Goal: Task Accomplishment & Management: Complete application form

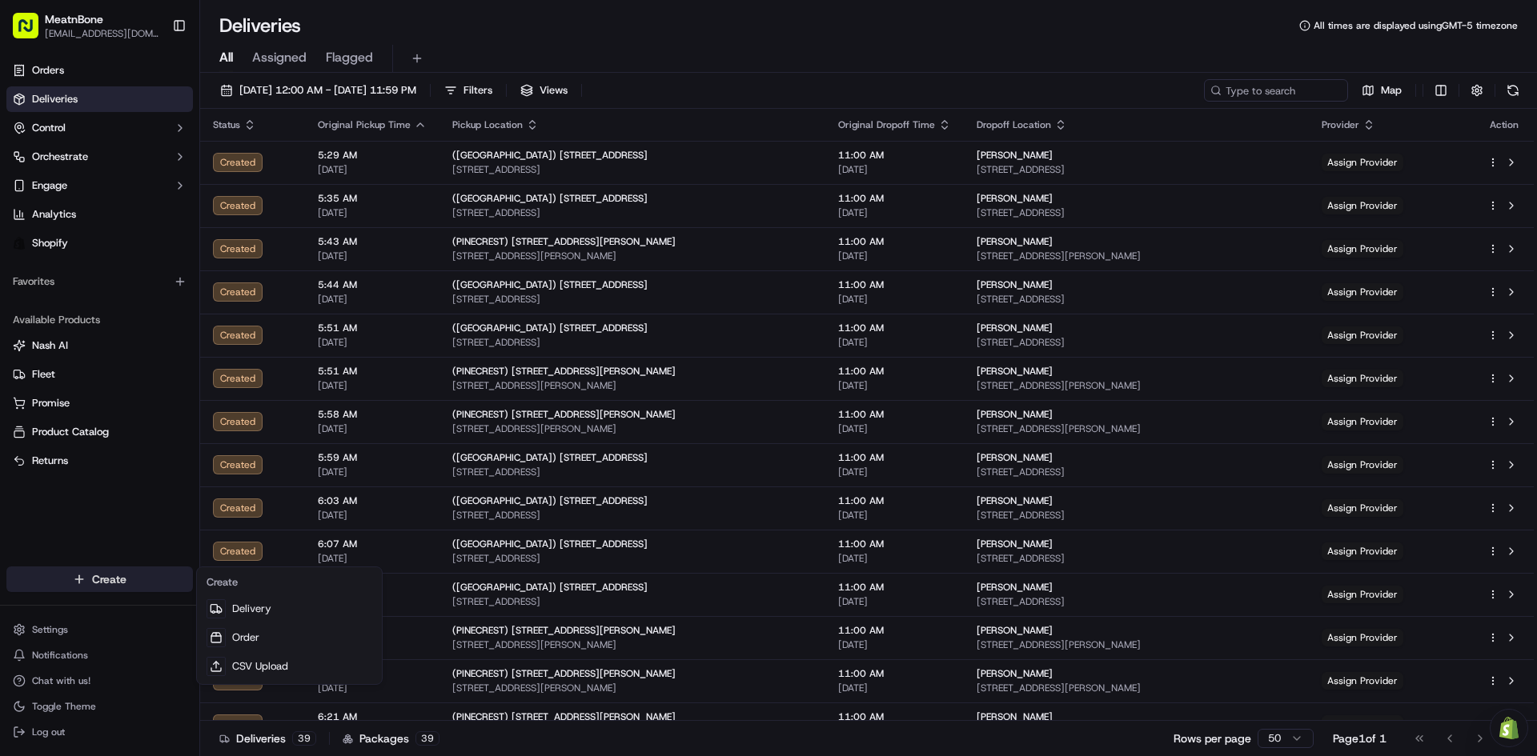
click at [140, 588] on html "MeatnBone shaytown666@gmail.com Toggle Sidebar Orders Deliveries Control Orches…" at bounding box center [768, 378] width 1537 height 756
click at [237, 607] on link "Delivery" at bounding box center [289, 609] width 179 height 29
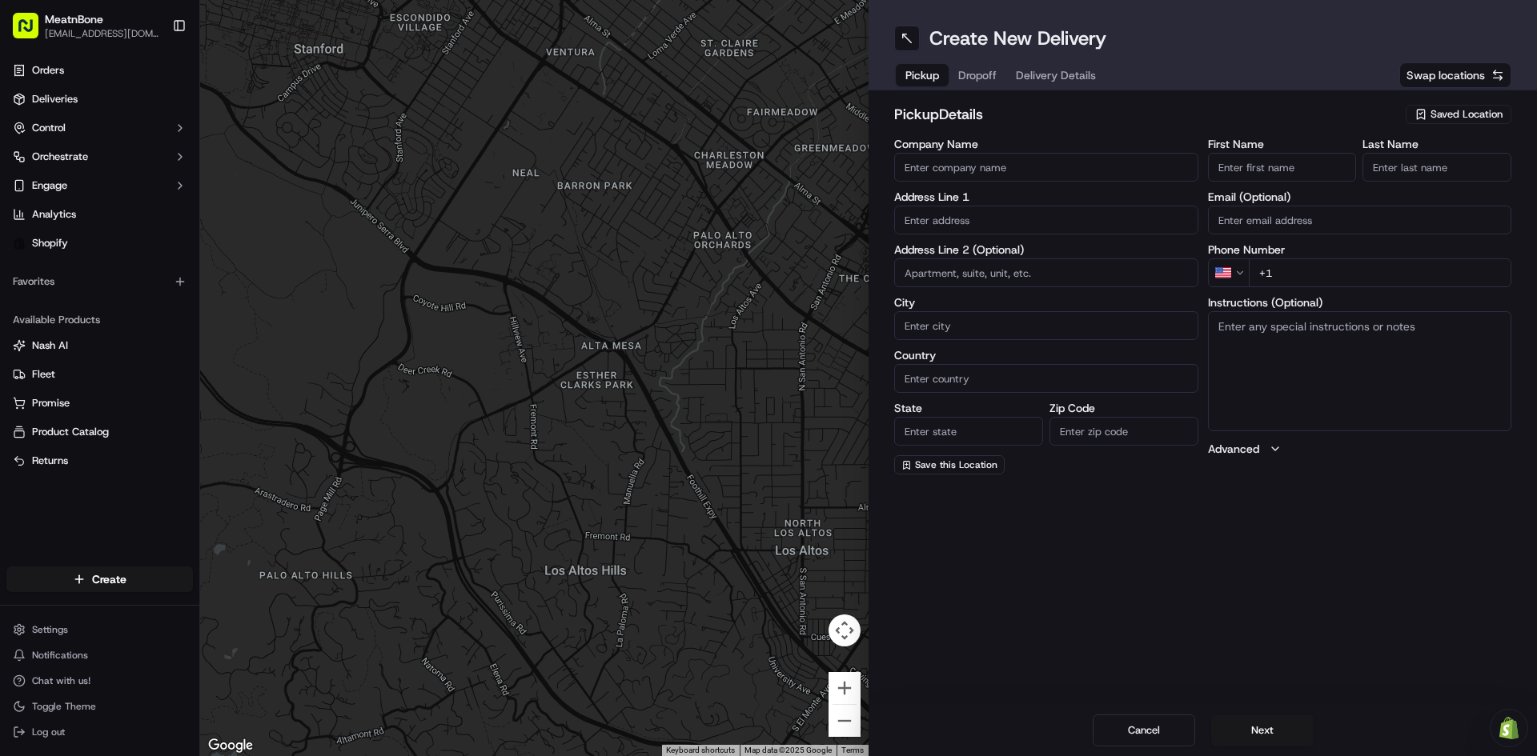
click at [1502, 110] on span "Saved Location" at bounding box center [1466, 114] width 72 height 14
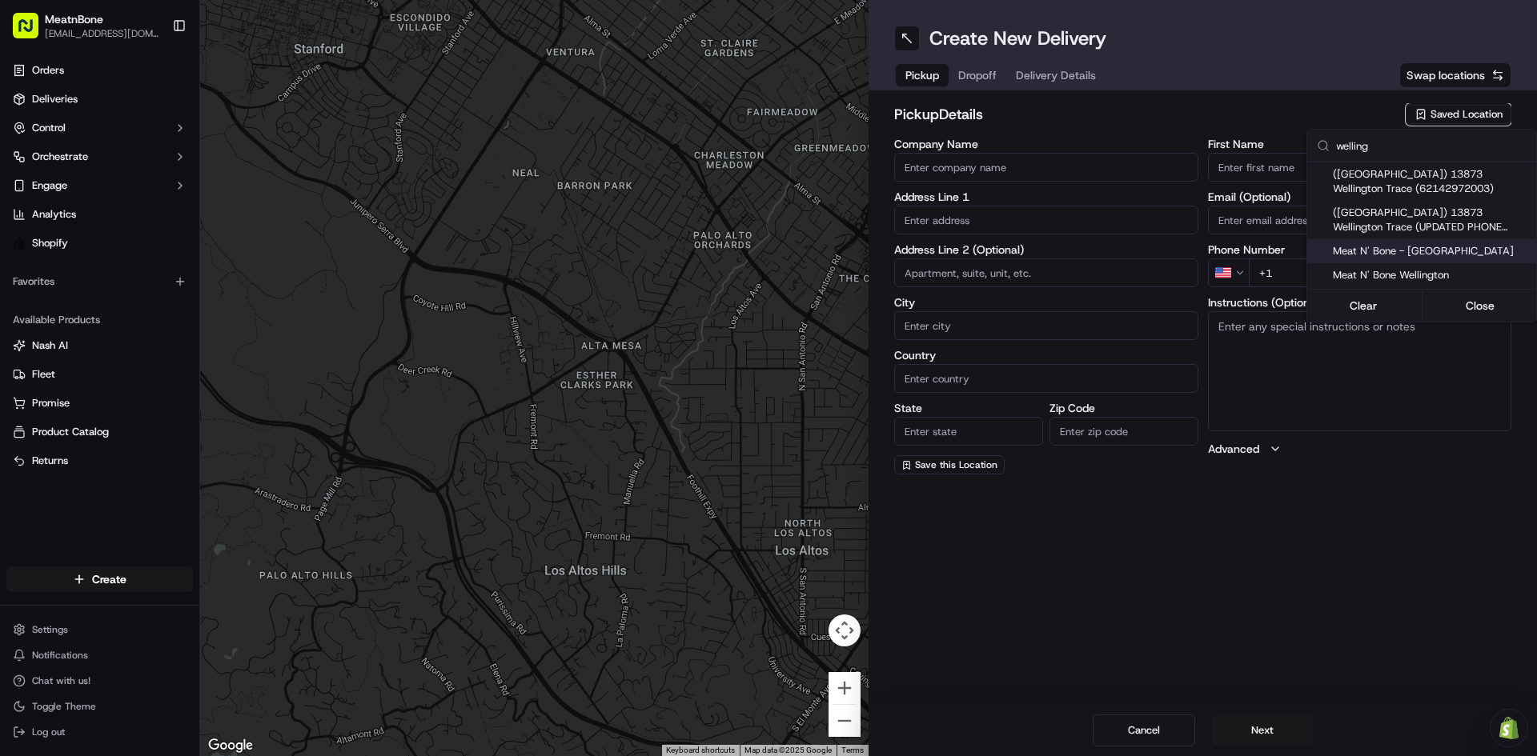
type input "welling"
click at [1439, 251] on span "Meat N' Bone - [GEOGRAPHIC_DATA]" at bounding box center [1431, 251] width 197 height 14
type input "Meat N' Bone - [GEOGRAPHIC_DATA]"
type input "13873 Wellington Trace"
type input "Wellington"
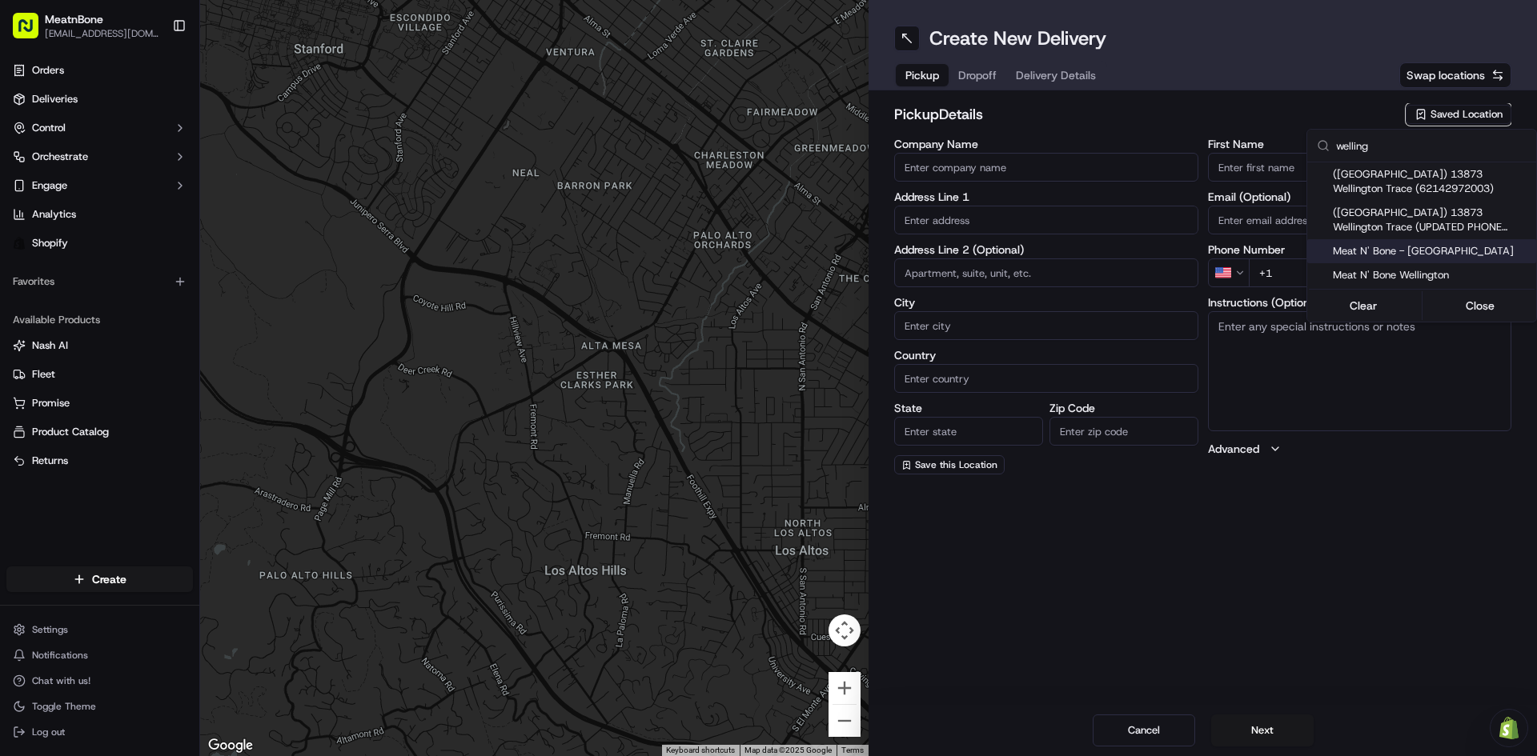
type input "US"
type input "FL"
type input "33414"
type input "+1 561 556 6393"
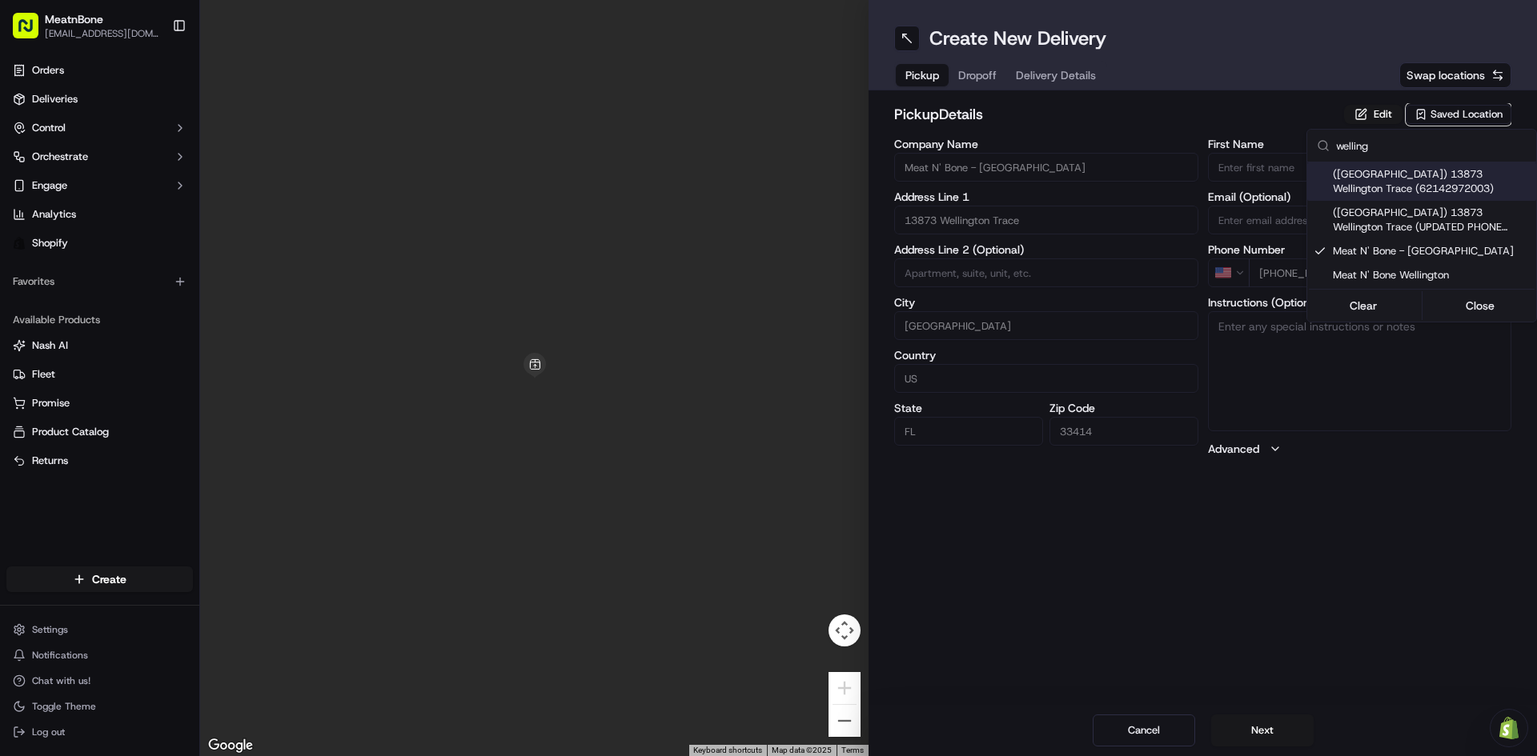
click at [1369, 117] on html "MeatnBone shaytown666@gmail.com Toggle Sidebar Orders Deliveries Control Orches…" at bounding box center [768, 378] width 1537 height 756
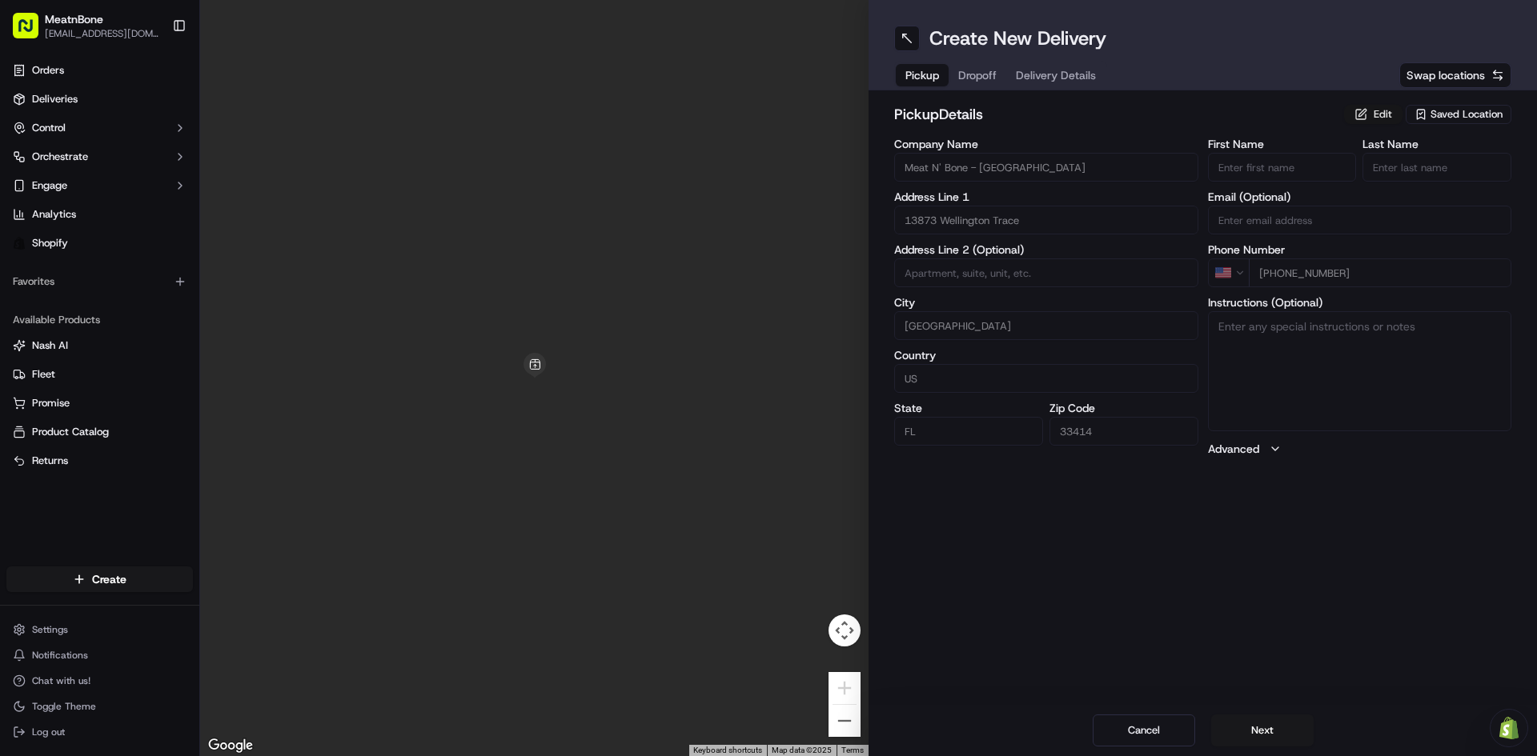
click at [1370, 110] on button "Edit" at bounding box center [1373, 114] width 58 height 19
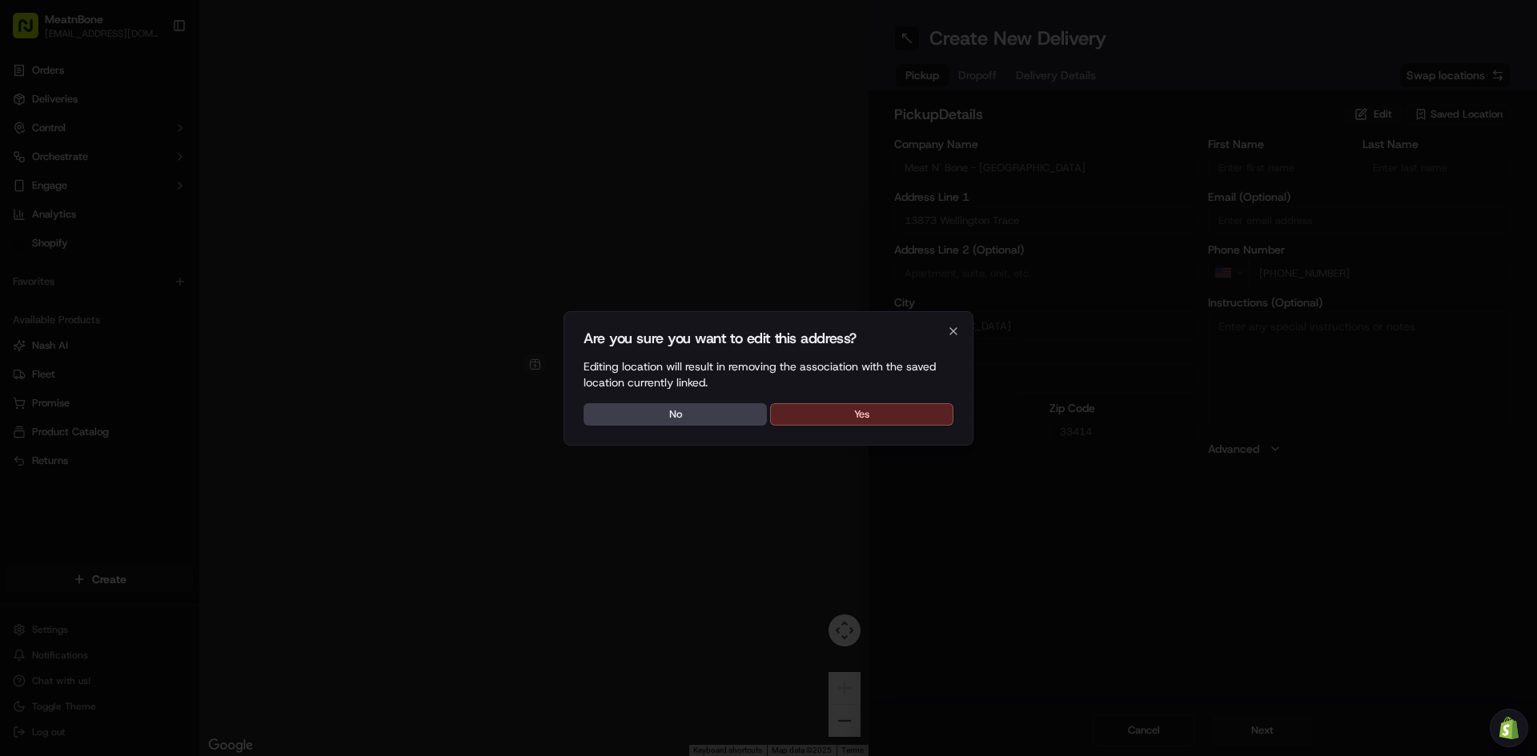
click at [836, 413] on button "Yes" at bounding box center [861, 414] width 183 height 22
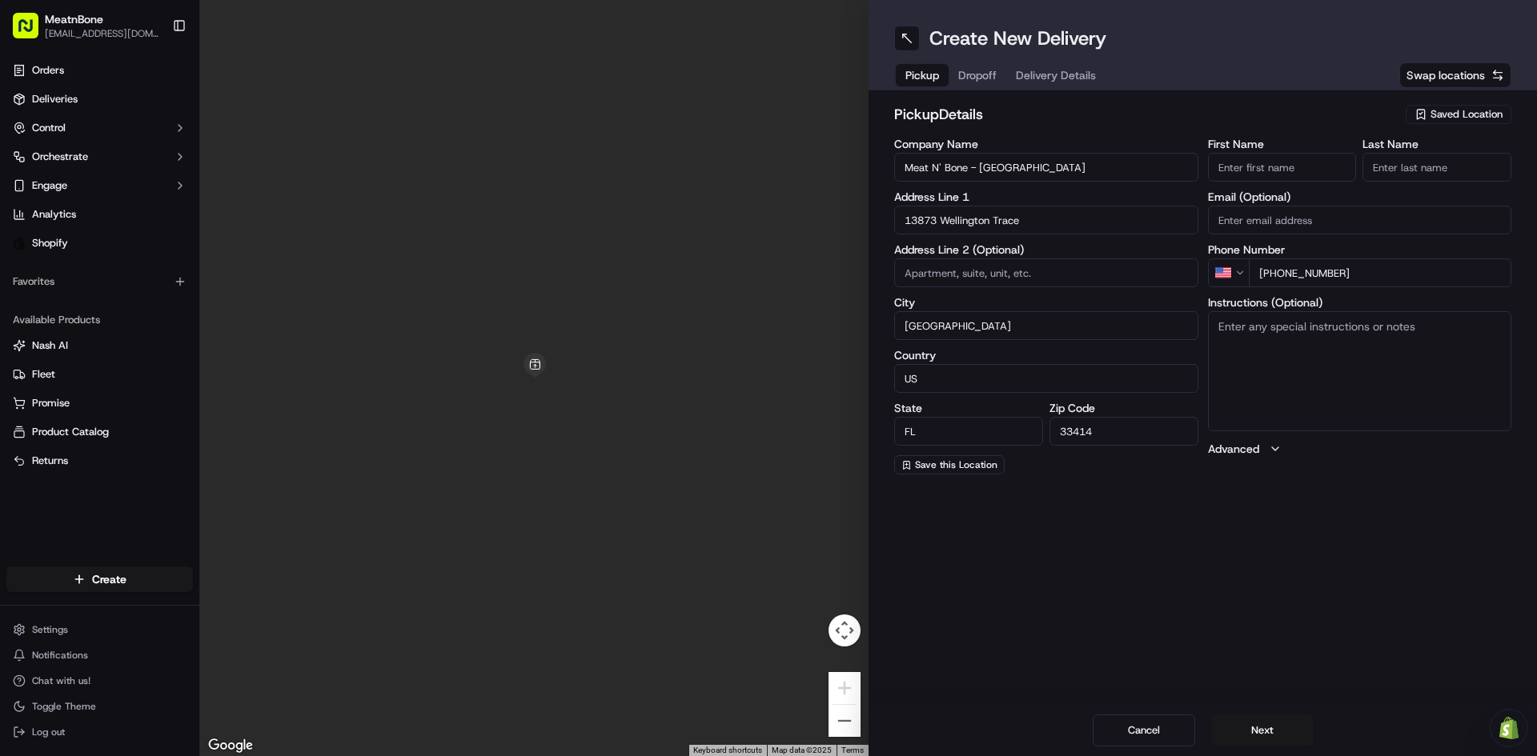
drag, startPoint x: 973, startPoint y: 281, endPoint x: 985, endPoint y: 275, distance: 14.3
click at [973, 281] on input at bounding box center [1046, 273] width 304 height 29
type input "B-7"
click at [989, 74] on span "Dropoff" at bounding box center [977, 75] width 38 height 16
click at [1295, 163] on input "First Name" at bounding box center [1282, 167] width 149 height 29
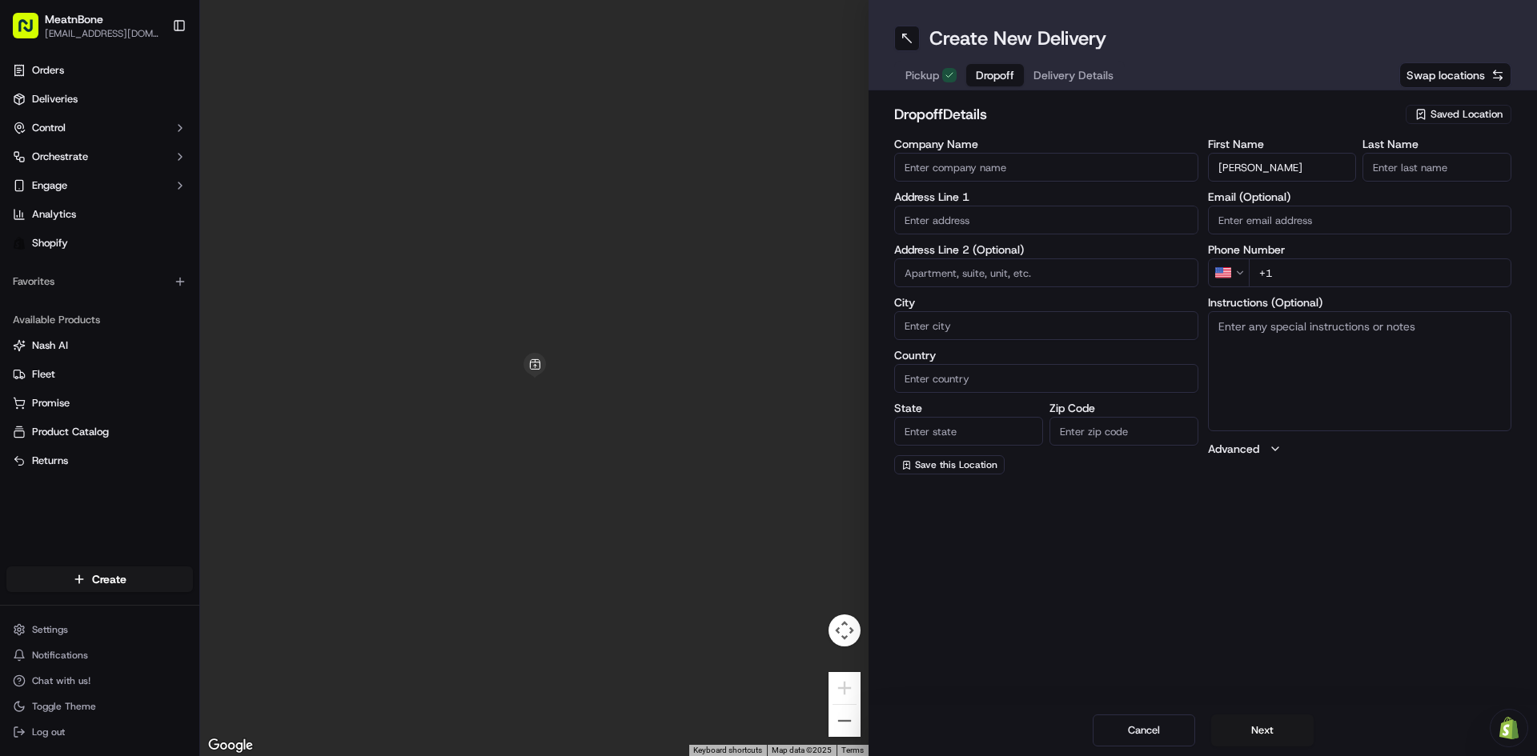
type input "Trevor"
click at [1398, 177] on input "Last Name" at bounding box center [1436, 167] width 149 height 29
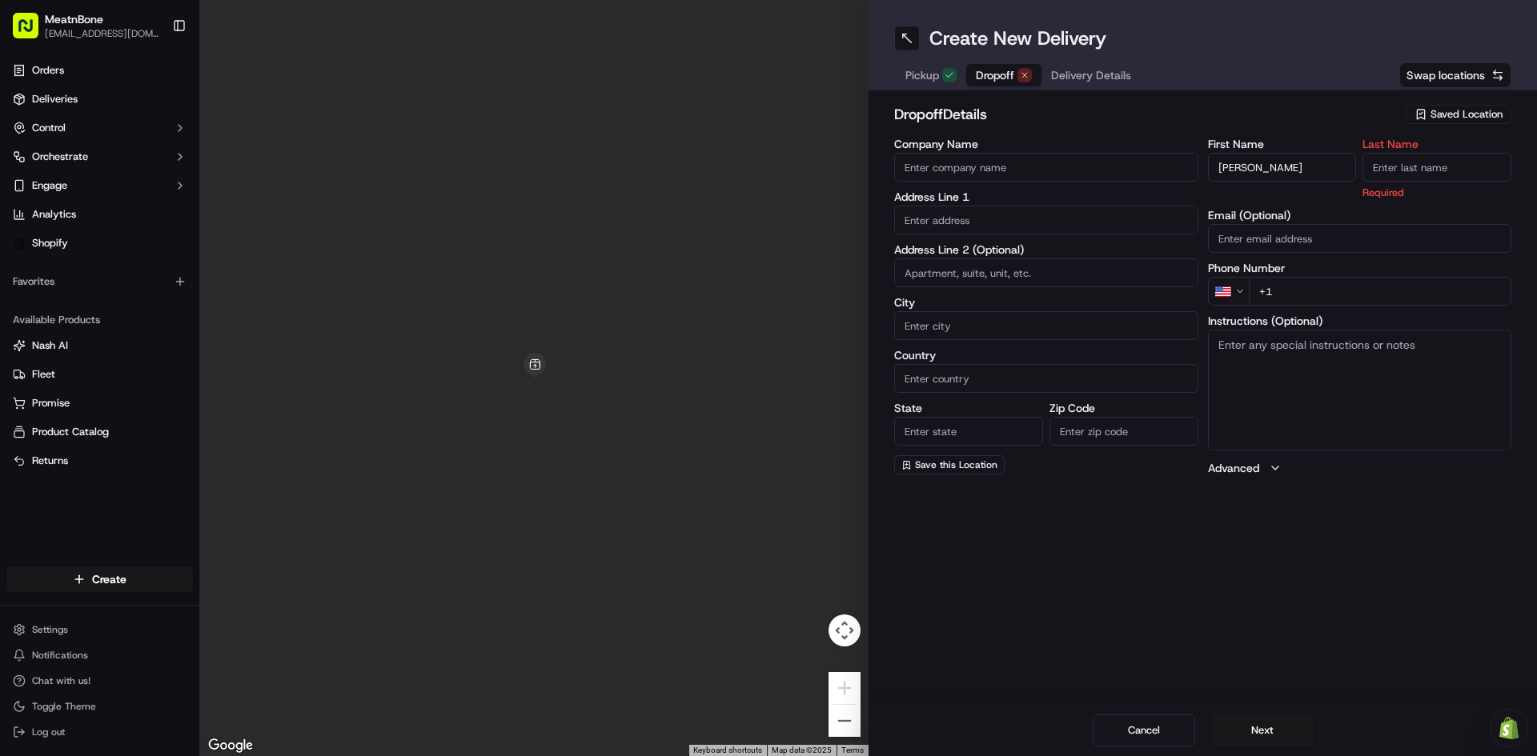
paste input "Kauffmann"
type input "Kauffmann"
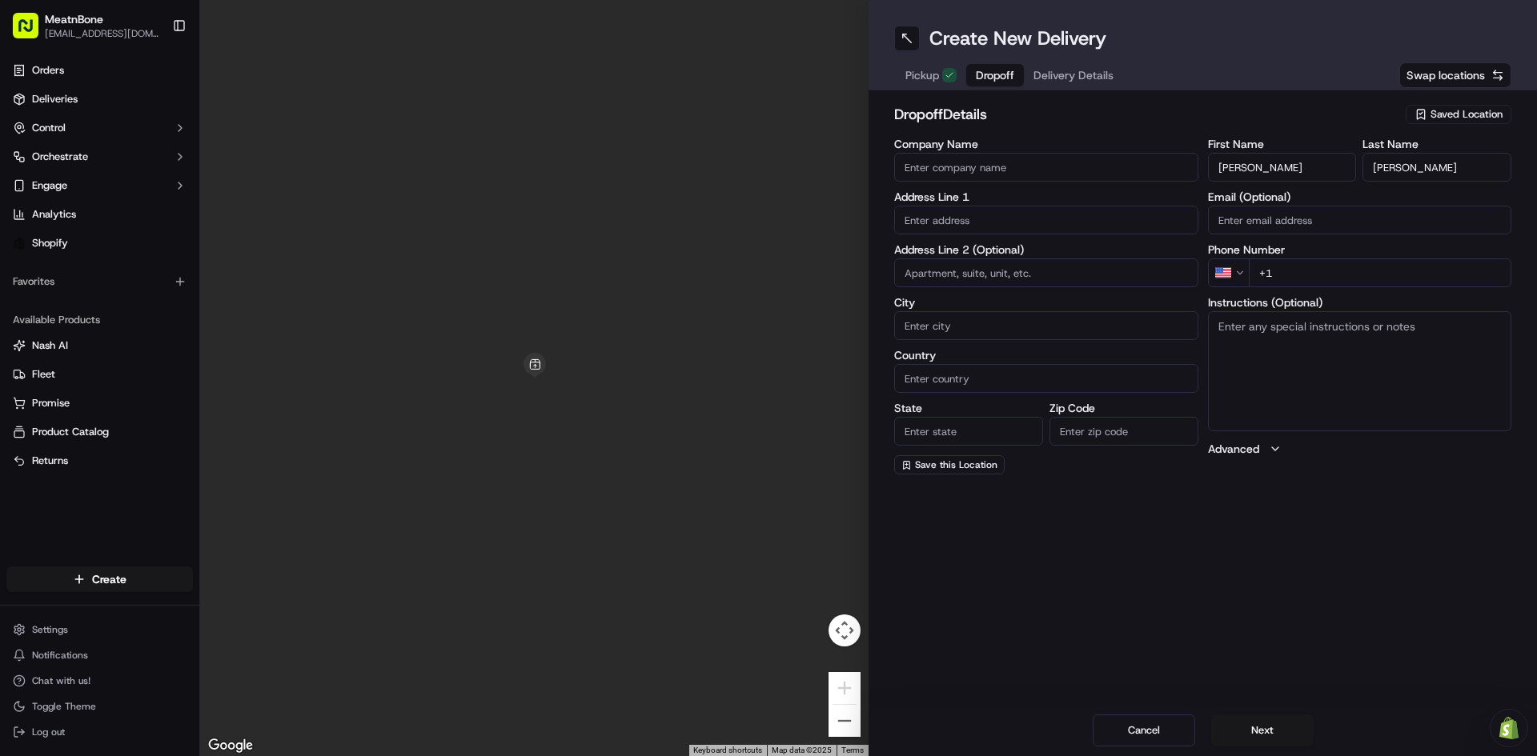
click at [1352, 279] on input "+1" at bounding box center [1380, 273] width 263 height 29
paste input "865 361 3807"
type input "+1 865 361 3807"
click at [995, 222] on input "text" at bounding box center [1046, 220] width 304 height 29
click at [979, 214] on input "text" at bounding box center [1046, 220] width 304 height 29
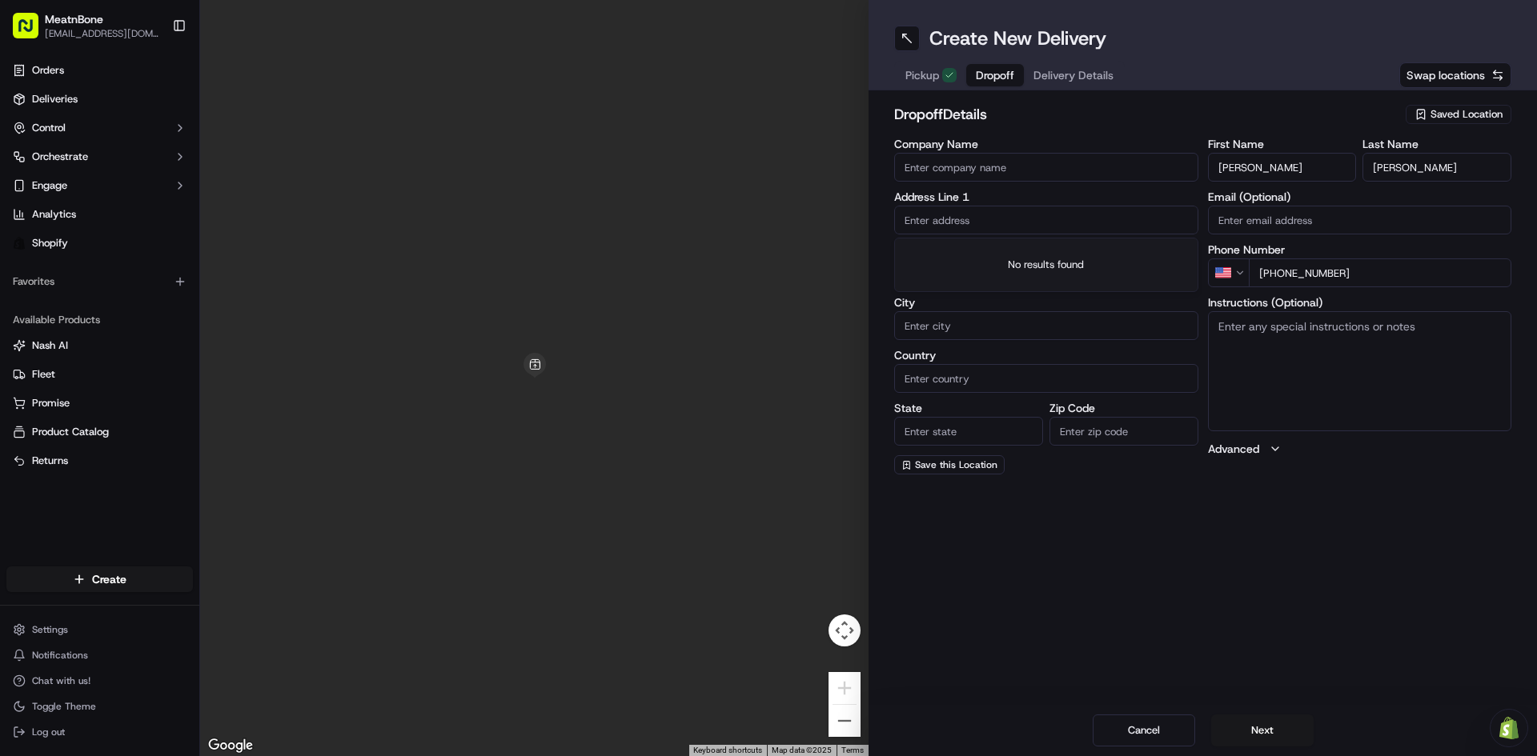
paste input "5419 Empire Dr Westlake FL 33470"
click at [1023, 248] on div "5419 Empire Dr, Westlake, Loxahatchee, FL 33470" at bounding box center [1046, 254] width 296 height 24
type input "[STREET_ADDRESS]"
type input "Westlake"
type input "United States"
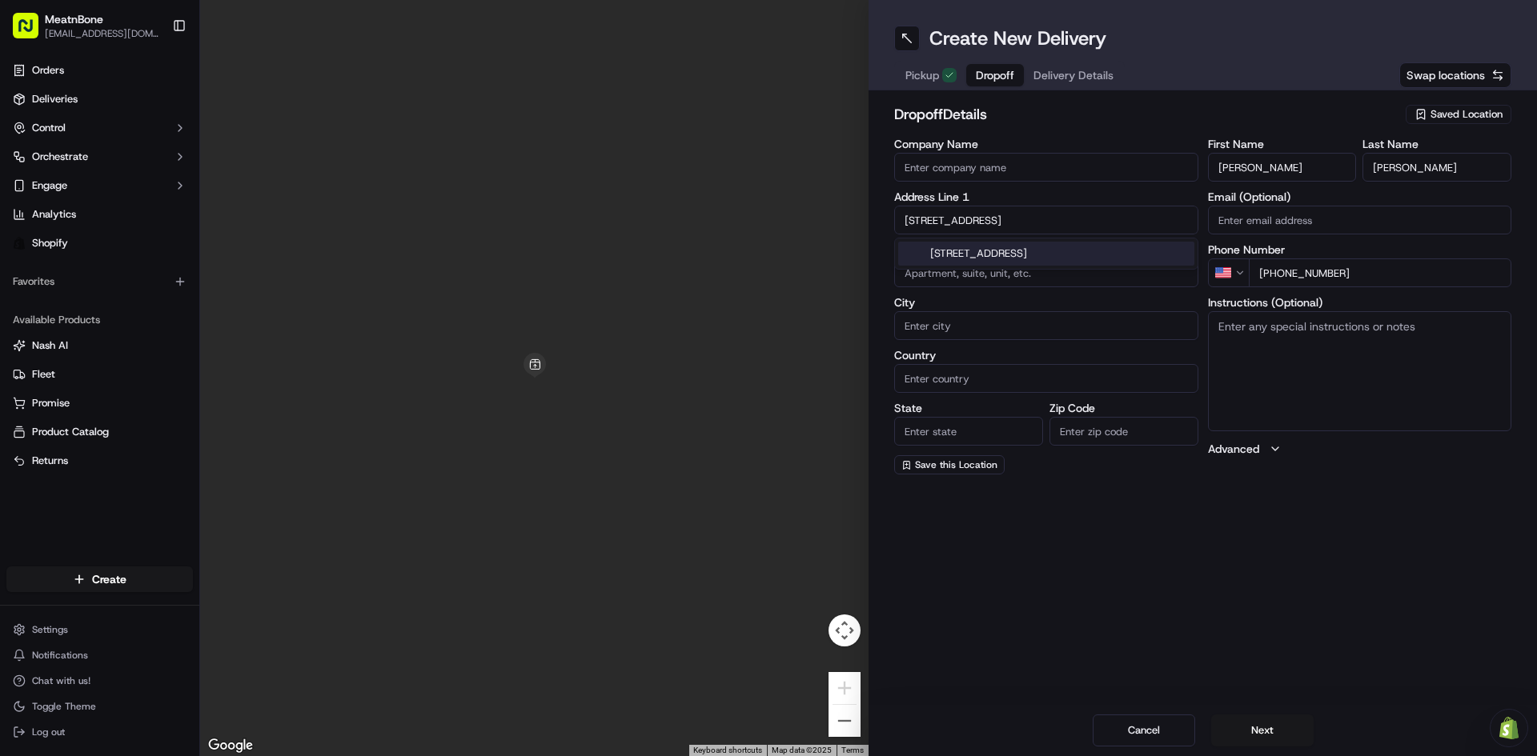
type input "FL"
type input "33470"
type input "5419 Empire Drive"
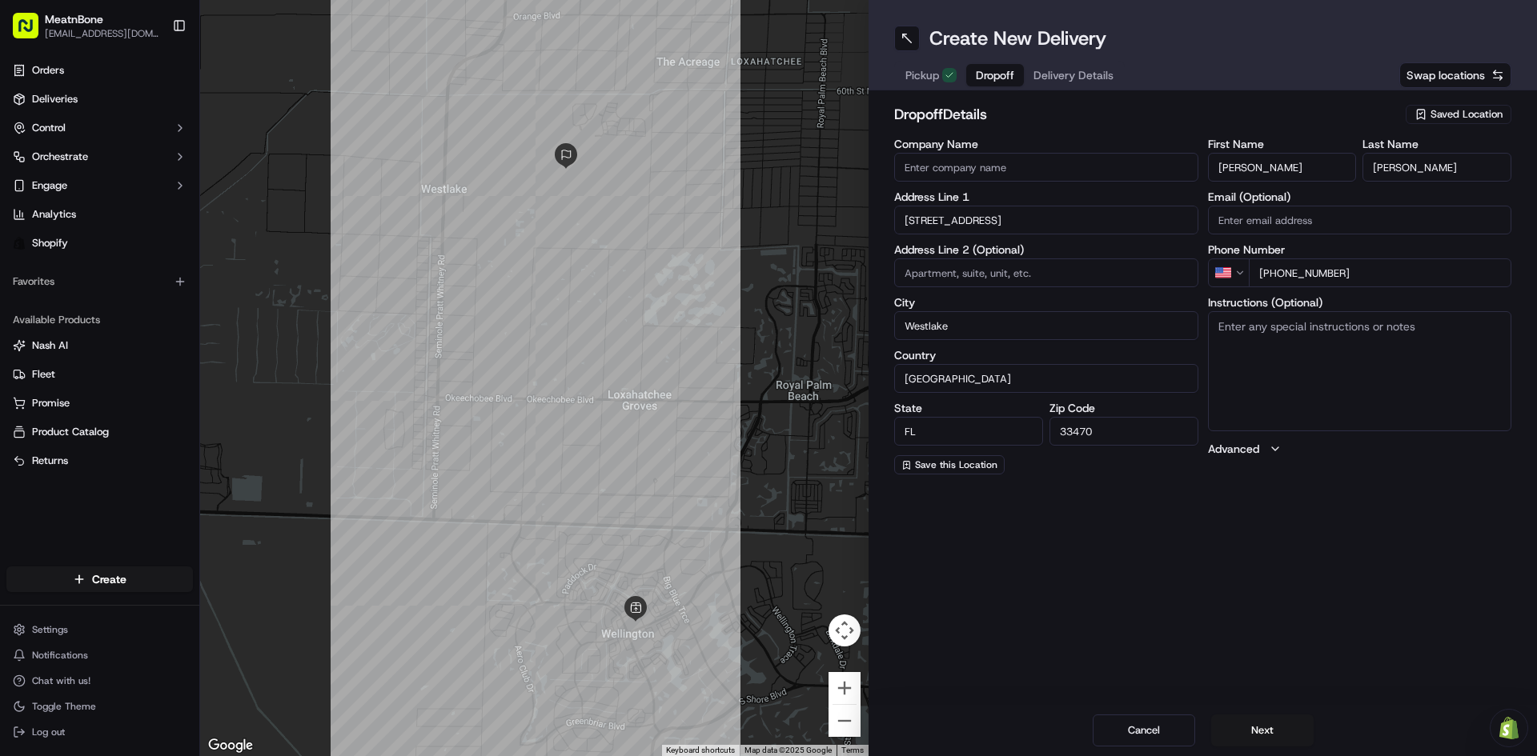
click at [1068, 78] on span "Delivery Details" at bounding box center [1073, 75] width 80 height 16
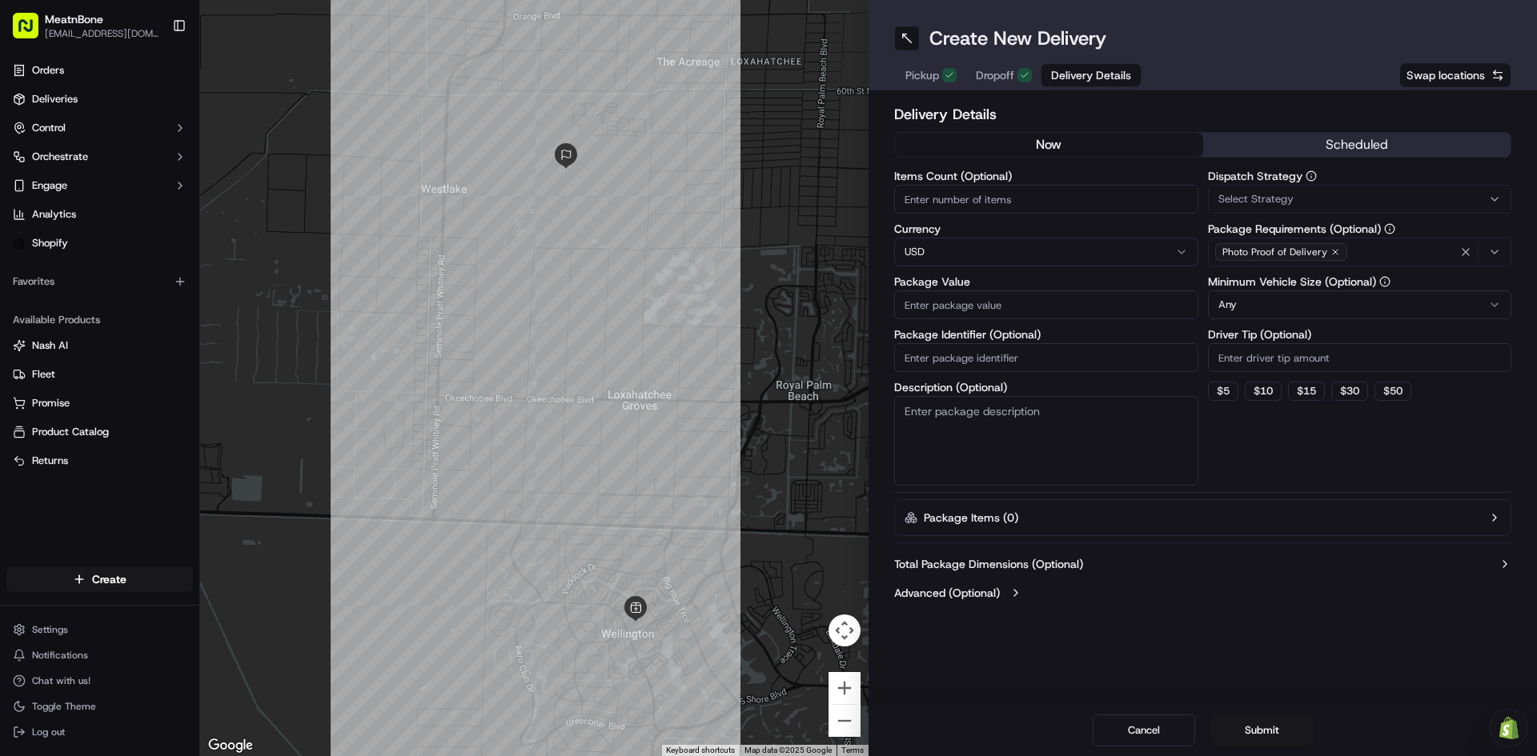
click at [982, 203] on input "Items Count (Optional)" at bounding box center [1046, 199] width 304 height 29
type input "1"
click at [1005, 302] on input "Package Value" at bounding box center [1046, 305] width 304 height 29
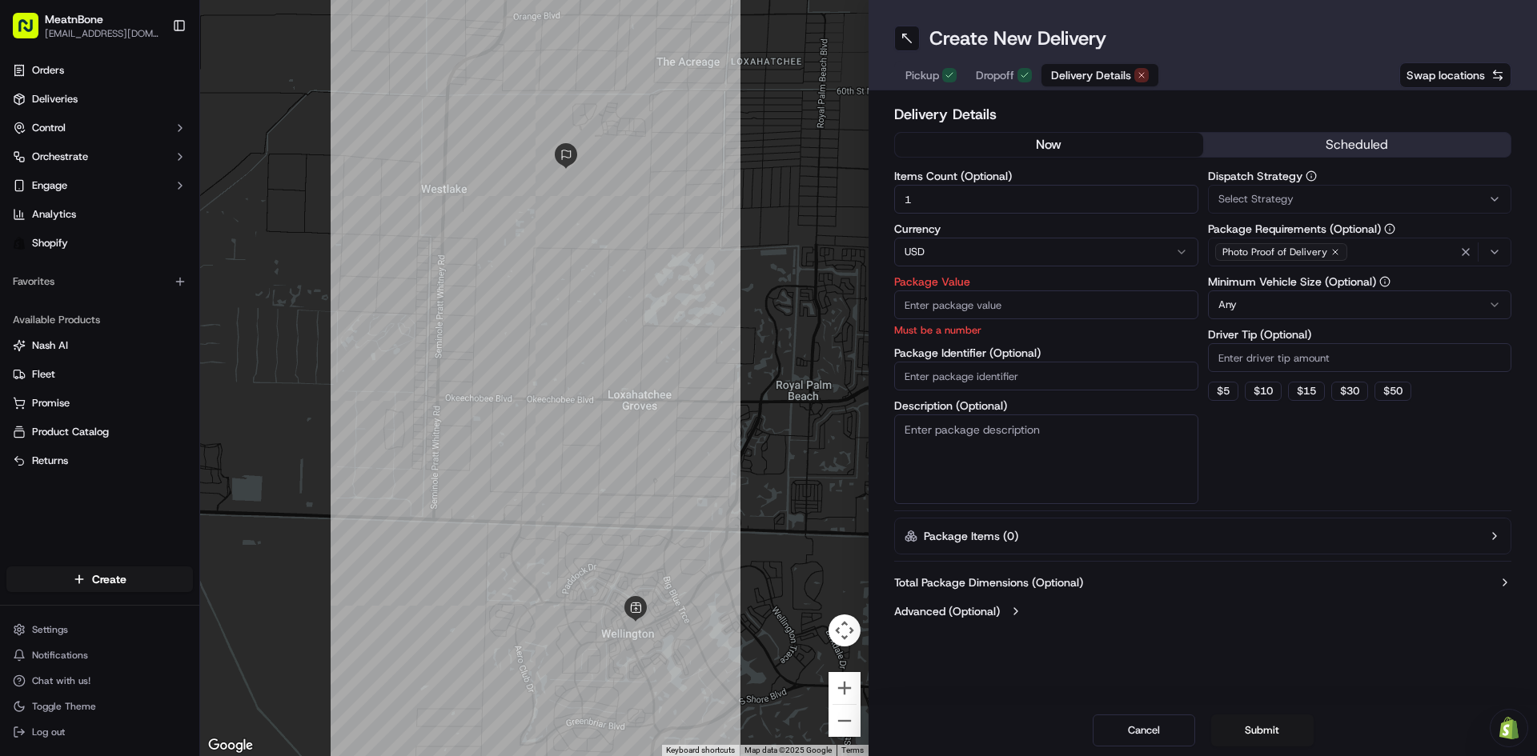
click at [1021, 303] on input "Package Value" at bounding box center [1046, 305] width 304 height 29
paste input "119.99"
type input "119.99"
click at [978, 442] on textarea "Description (Optional)" at bounding box center [1046, 460] width 304 height 90
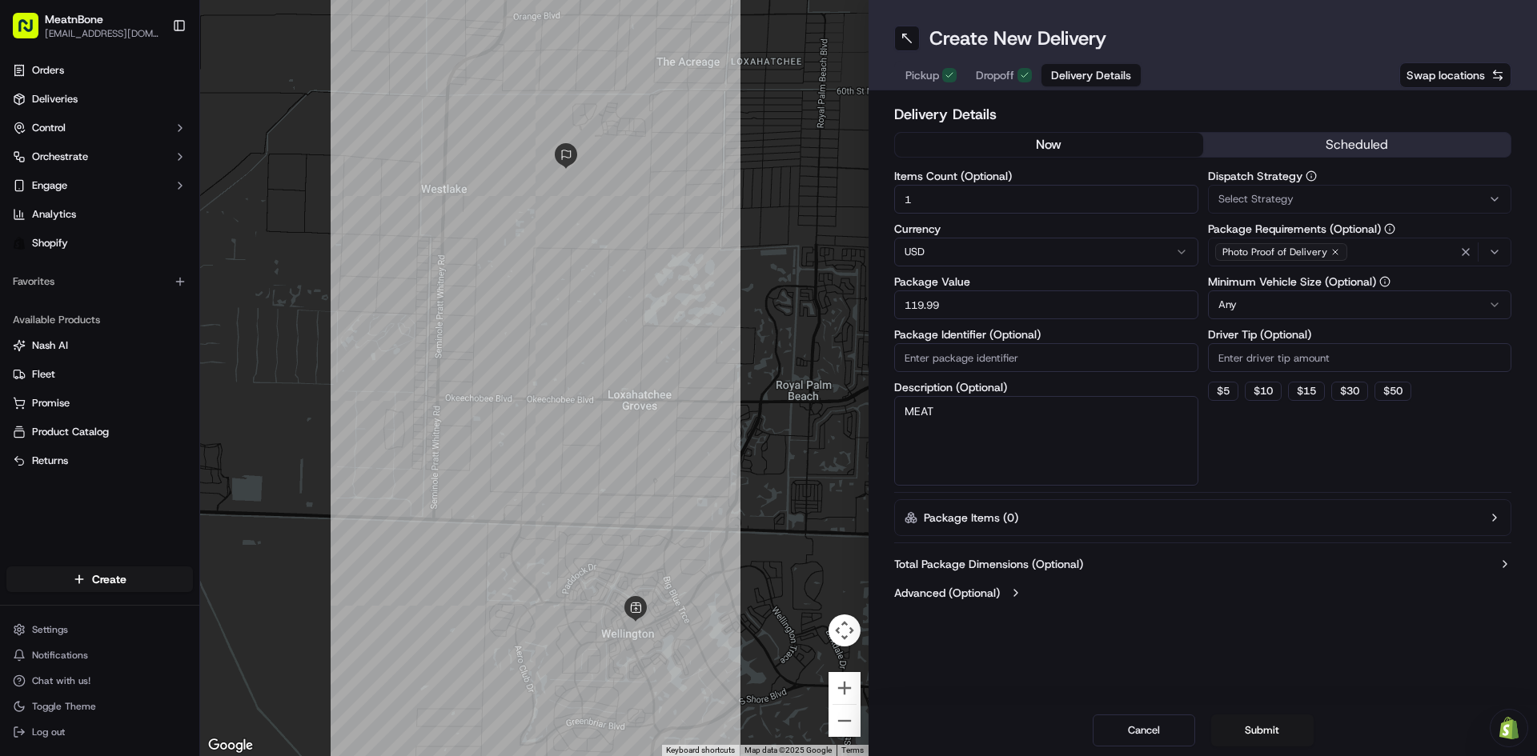
type textarea "MEAT"
click at [1320, 458] on div "Dispatch Strategy Select Strategy Package Requirements (Optional) Photo Proof o…" at bounding box center [1360, 328] width 304 height 315
click at [1041, 362] on input "Package Identifier (Optional)" at bounding box center [1046, 357] width 304 height 29
paste input "#256649"
type input "#256649"
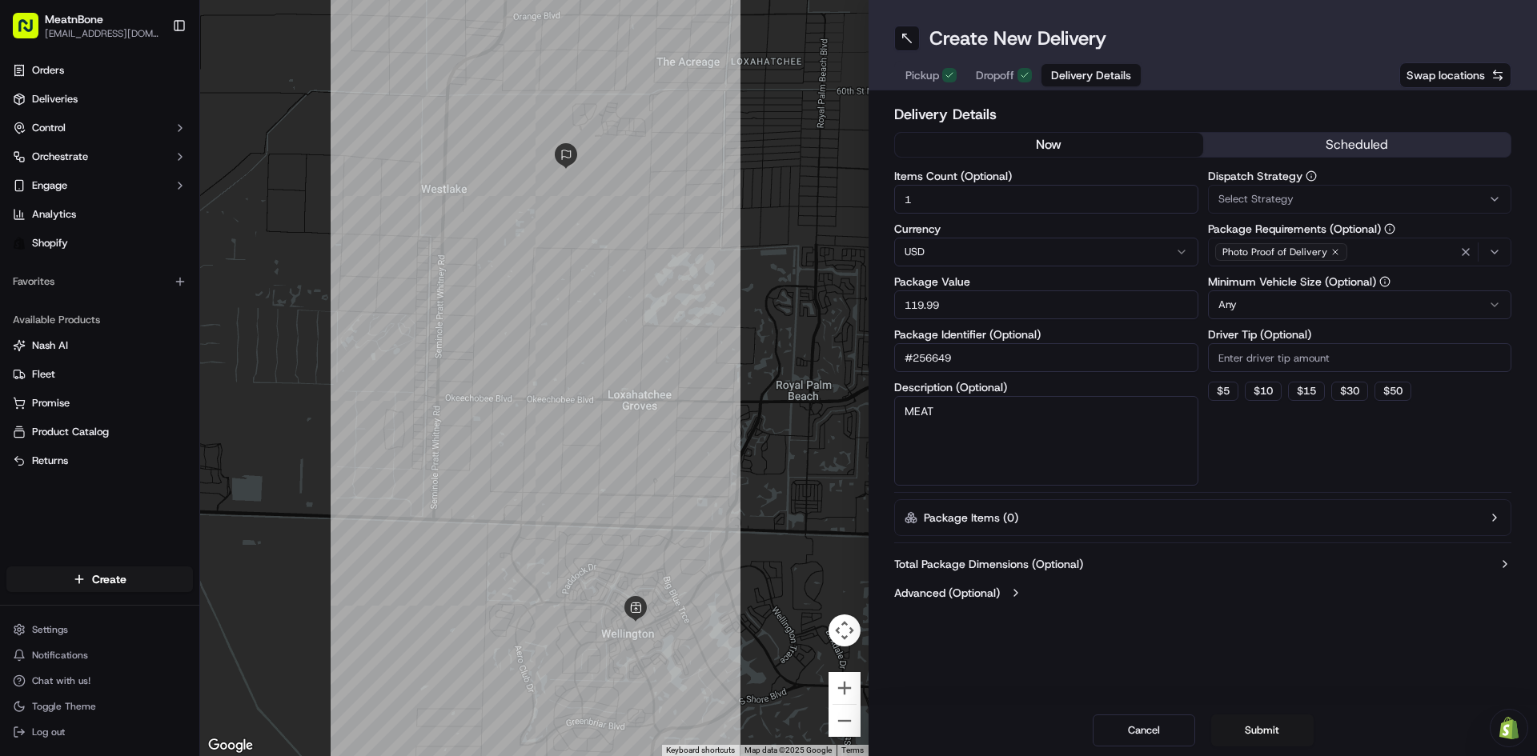
click at [1319, 439] on div "Dispatch Strategy Select Strategy Package Requirements (Optional) Photo Proof o…" at bounding box center [1360, 328] width 304 height 315
click at [1274, 733] on button "Submit" at bounding box center [1262, 731] width 102 height 32
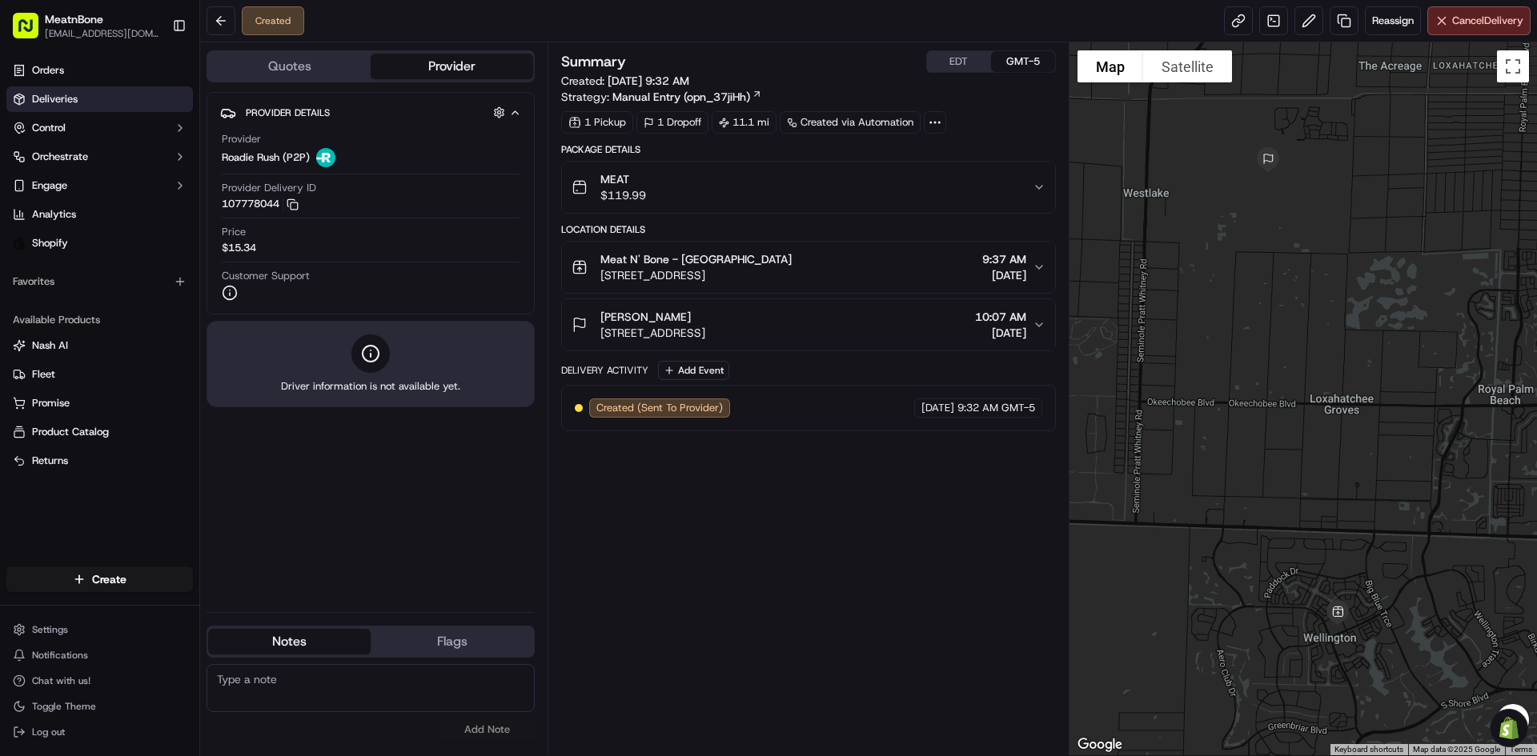
click at [120, 98] on link "Deliveries" at bounding box center [99, 99] width 187 height 26
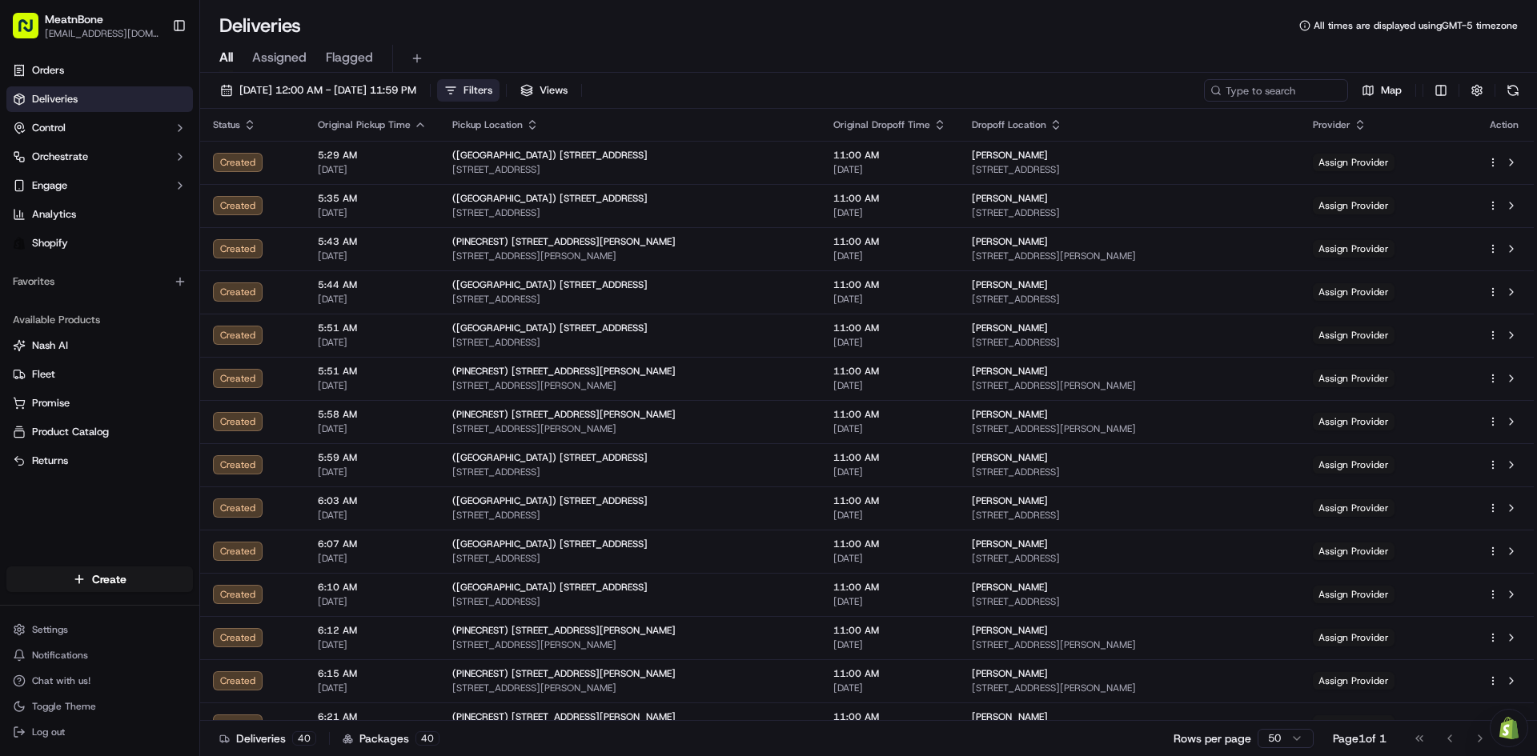
click at [492, 85] on span "Filters" at bounding box center [477, 90] width 29 height 14
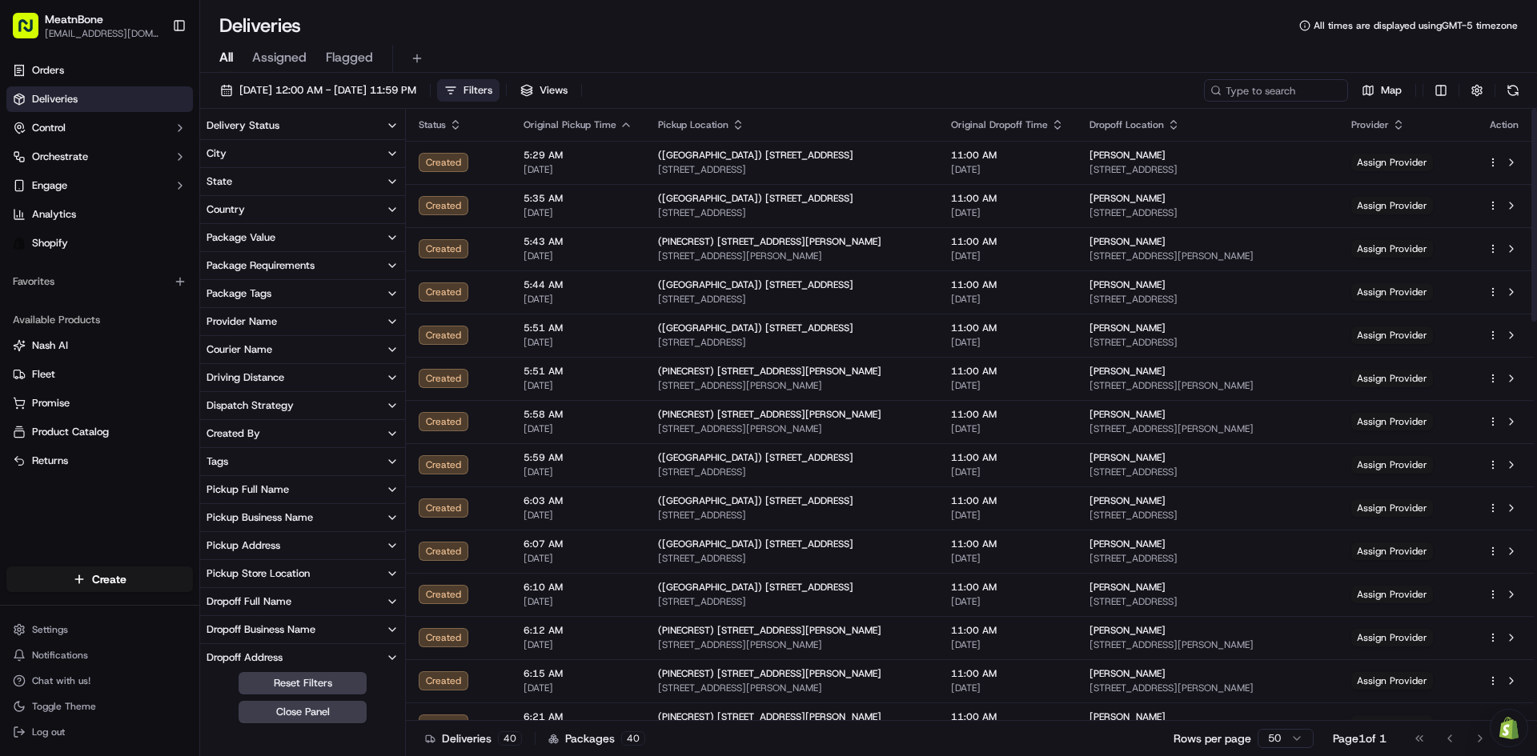
click at [343, 146] on button "City" at bounding box center [302, 153] width 205 height 27
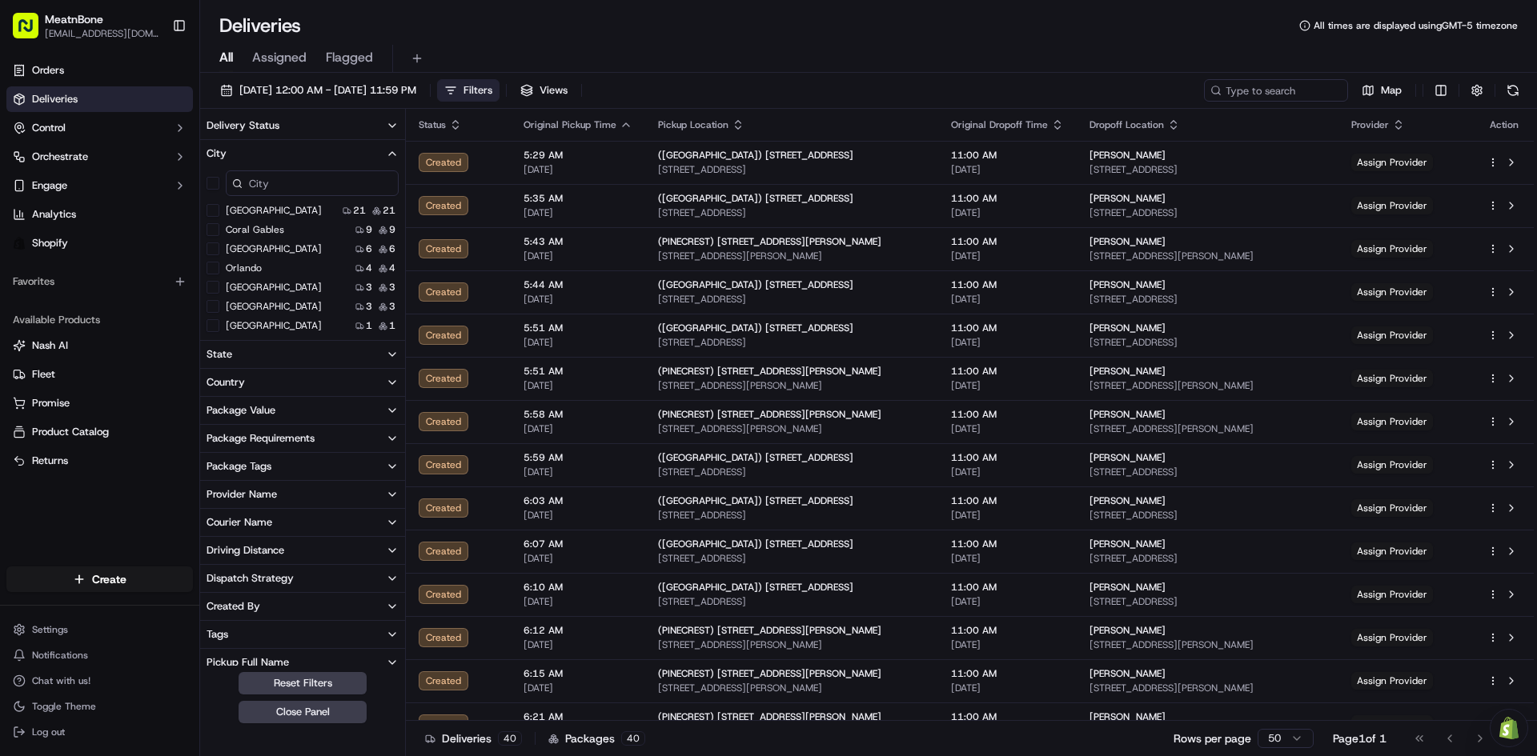
click at [343, 183] on input at bounding box center [312, 184] width 173 height 26
click at [217, 325] on button "Wellington" at bounding box center [213, 325] width 13 height 13
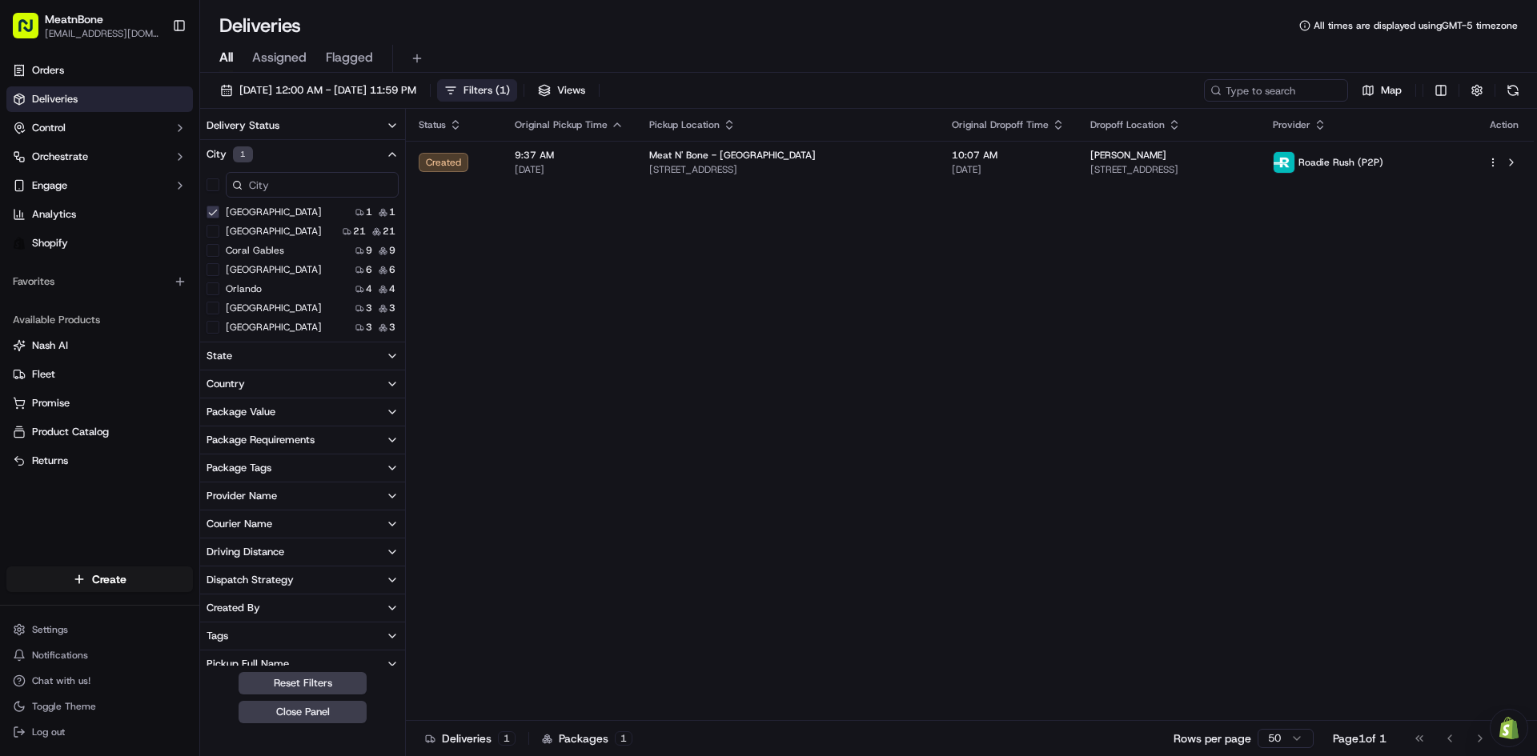
click at [510, 87] on span "( 1 )" at bounding box center [503, 90] width 14 height 14
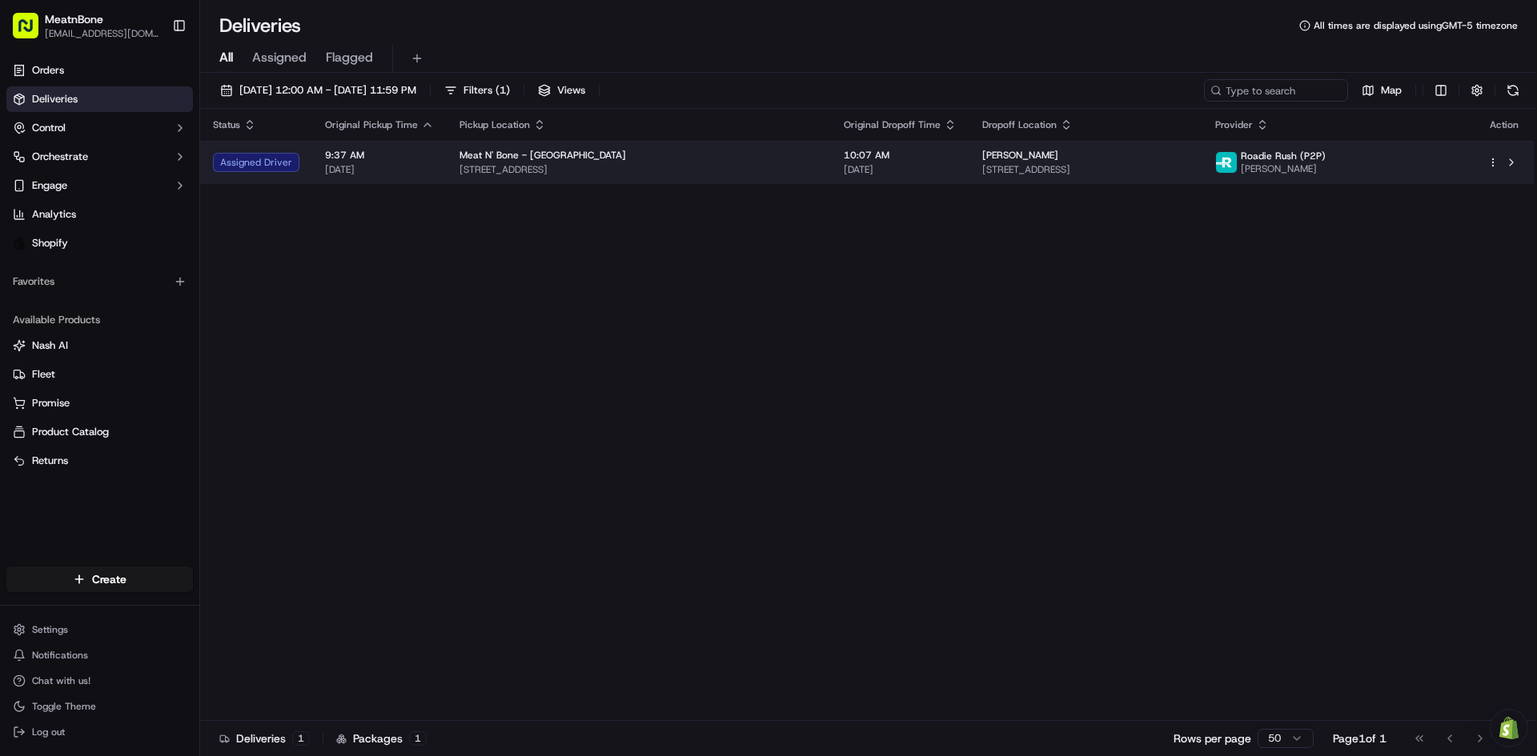
click at [765, 167] on span "[STREET_ADDRESS]" at bounding box center [638, 169] width 359 height 13
click at [809, 178] on td "Meat N' Bone - Wellington 13873 Wellington Trace B7, Wellington, FL 33414, USA" at bounding box center [632, 162] width 387 height 43
click at [805, 166] on span "[STREET_ADDRESS]" at bounding box center [633, 169] width 362 height 13
click at [690, 149] on div "Meat N' Bone - [GEOGRAPHIC_DATA]" at bounding box center [633, 155] width 362 height 13
click at [804, 172] on span "[STREET_ADDRESS]" at bounding box center [636, 169] width 360 height 13
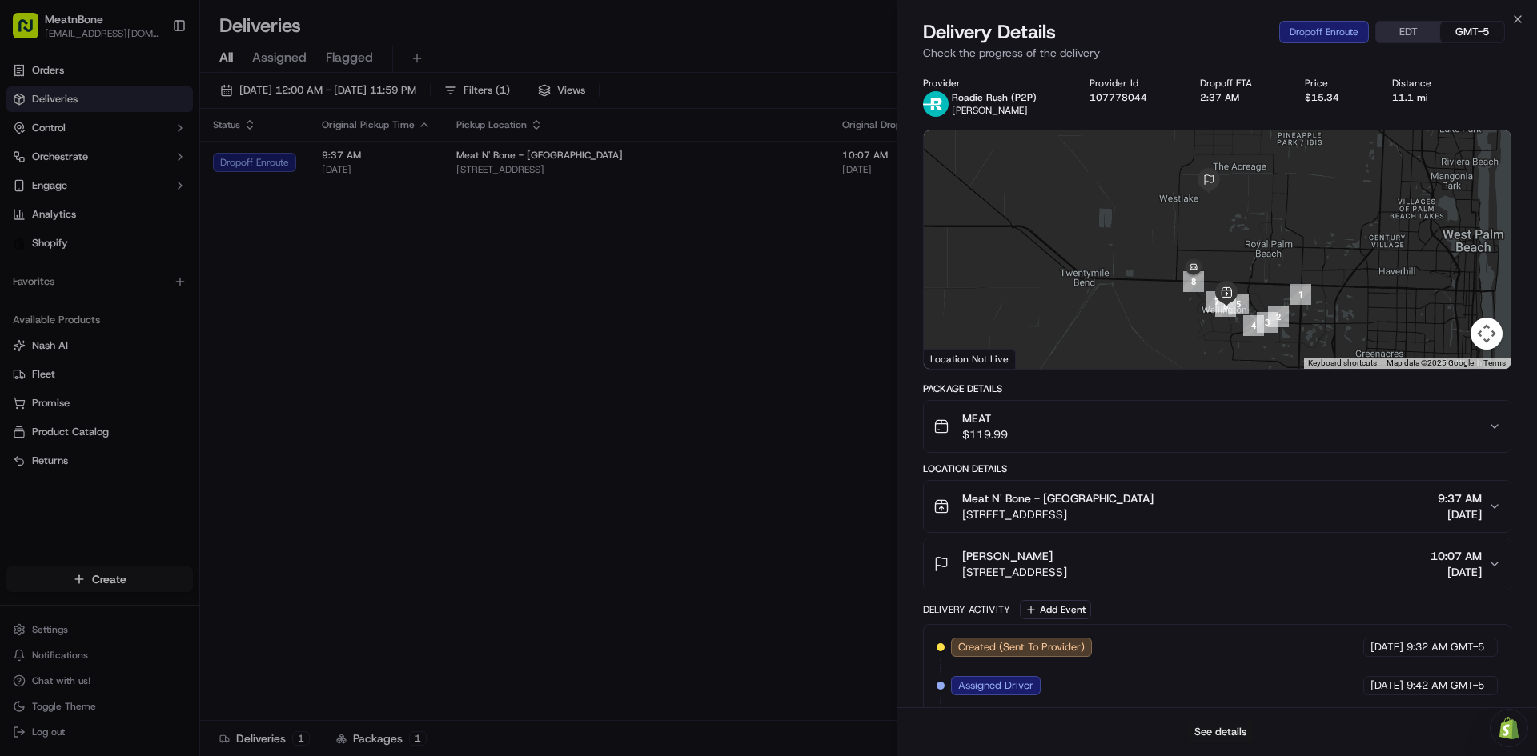
click at [1237, 729] on button "See details" at bounding box center [1220, 732] width 66 height 22
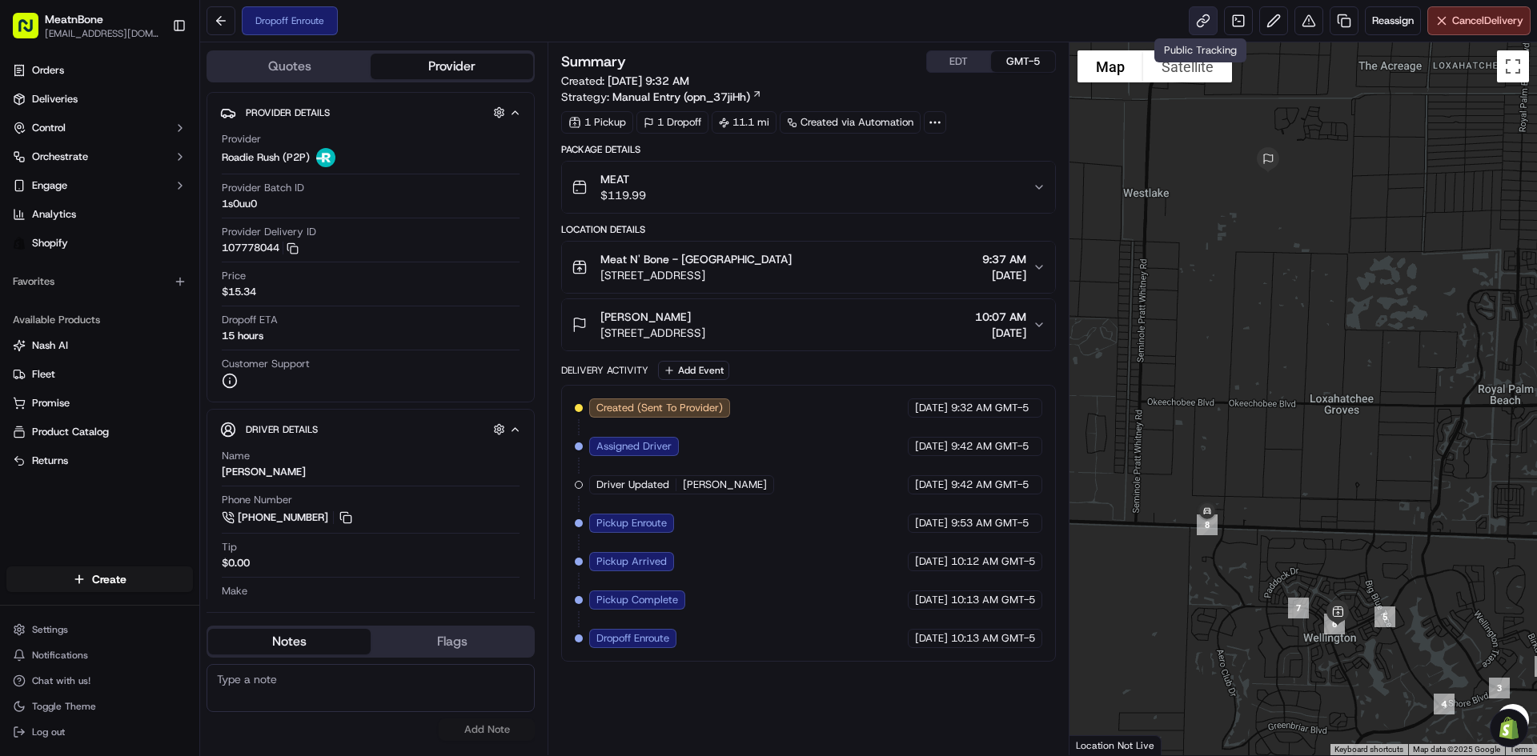
click at [1199, 22] on link at bounding box center [1203, 20] width 29 height 29
